Goal: Find specific page/section: Find specific page/section

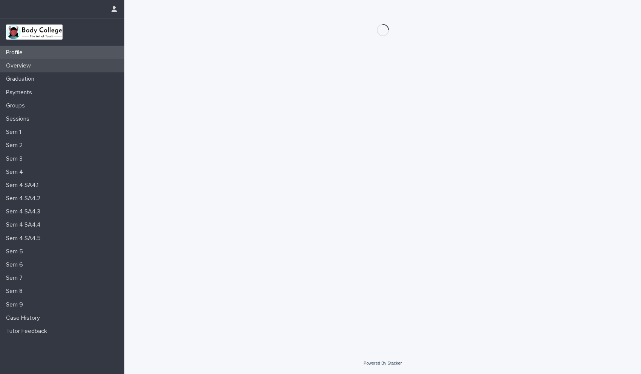
click at [30, 68] on p "Overview" at bounding box center [20, 65] width 34 height 7
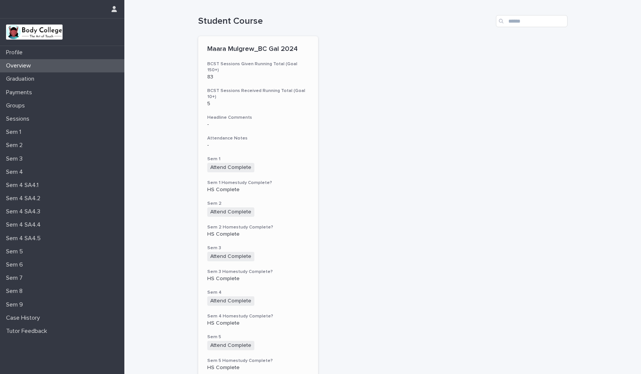
click at [298, 121] on div "-" at bounding box center [258, 124] width 102 height 6
